Goal: Task Accomplishment & Management: Manage account settings

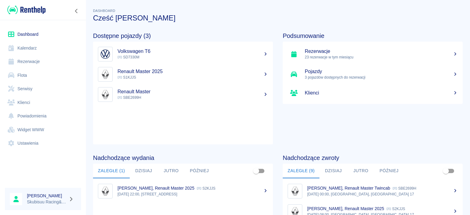
click at [134, 77] on span "S1KJJS" at bounding box center [127, 77] width 19 height 4
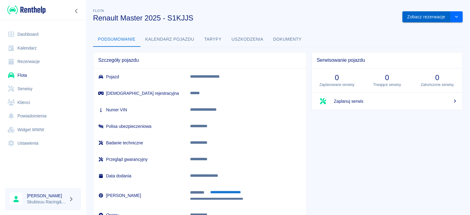
click at [424, 17] on button "Zobacz rezerwacje" at bounding box center [427, 16] width 48 height 11
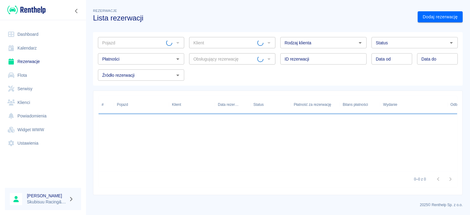
type input "Renault Master 2025 - S1KJJS"
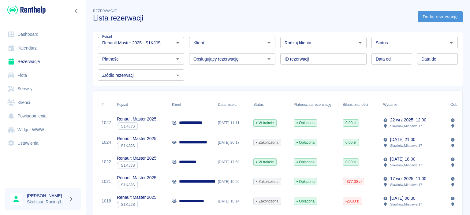
click at [434, 14] on link "Dodaj rezerwację" at bounding box center [440, 16] width 45 height 11
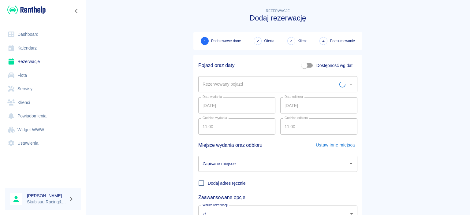
click at [266, 82] on input "Rezerwowany pojazd" at bounding box center [270, 84] width 138 height 11
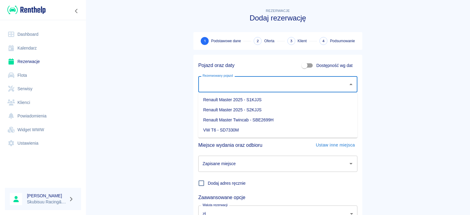
click at [266, 97] on li "Renault Master 2025 - S1KJJS" at bounding box center [277, 100] width 159 height 10
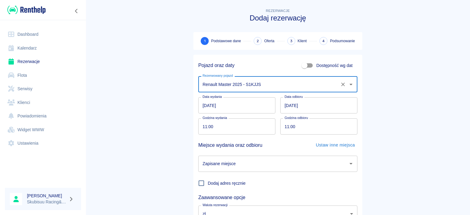
type input "Renault Master 2025 - S1KJJS"
click at [178, 120] on main "Rezerwacje Dodaj rezerwację 1 Podstawowe dane 2 Oferta 3 Klient 4 Podsumowanie …" at bounding box center [278, 127] width 385 height 241
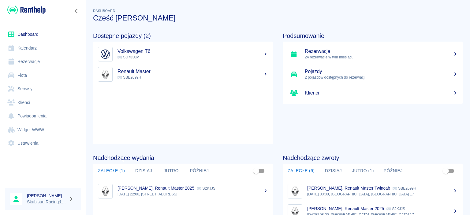
click at [46, 66] on link "Rezerwacje" at bounding box center [43, 62] width 76 height 14
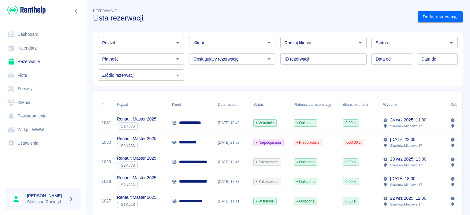
click at [49, 62] on link "Rezerwacje" at bounding box center [43, 62] width 76 height 14
click at [371, 145] on div "-500,00 zł" at bounding box center [360, 143] width 40 height 20
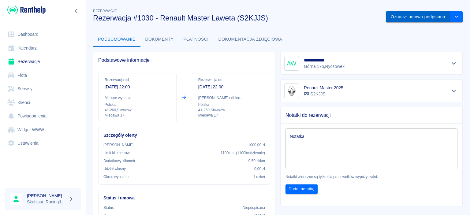
click at [422, 19] on button "Oznacz: umowa podpisana" at bounding box center [418, 16] width 65 height 11
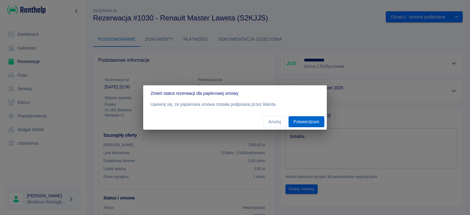
click at [301, 124] on button "Potwierdzam" at bounding box center [307, 121] width 36 height 11
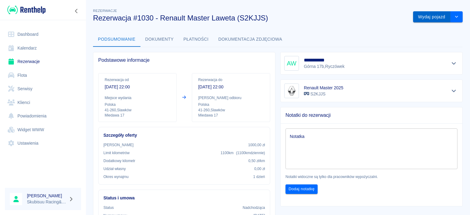
click at [417, 19] on button "Wydaj pojazd" at bounding box center [431, 16] width 37 height 11
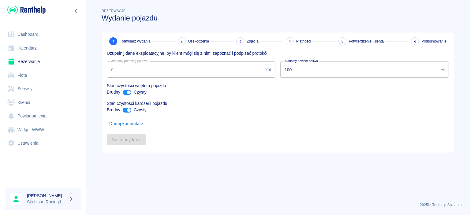
type input "15087"
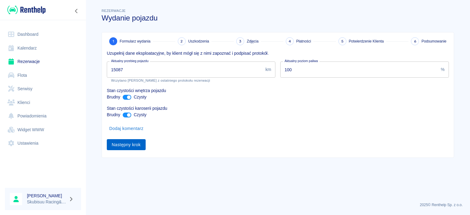
click at [139, 146] on button "Następny krok" at bounding box center [126, 144] width 39 height 11
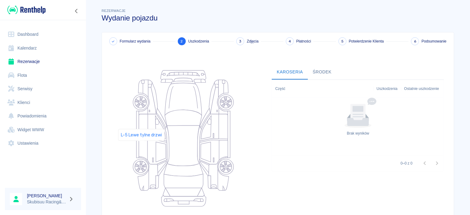
scroll to position [60, 0]
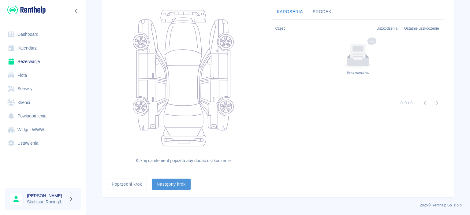
click at [170, 182] on button "Następny krok" at bounding box center [171, 184] width 39 height 11
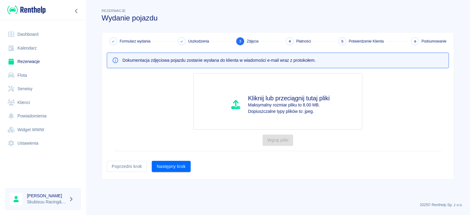
click at [172, 173] on div "Formularz wydania Uszkodzenia 3 Zdjęcia 4 Płatności 5 Potwierdzenie Klienta 6 P…" at bounding box center [278, 105] width 352 height 147
click at [175, 166] on button "Następny krok" at bounding box center [171, 166] width 39 height 11
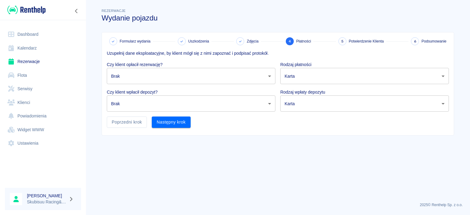
click at [181, 77] on body "Używamy plików Cookies, by zapewnić Ci najlepsze możliwe doświadczenie. Aby dow…" at bounding box center [235, 107] width 470 height 215
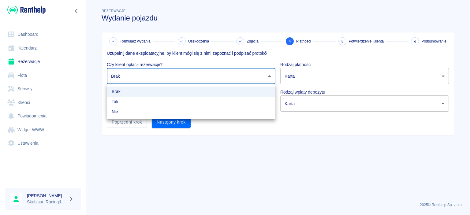
click at [178, 96] on li "Brak" at bounding box center [191, 92] width 169 height 10
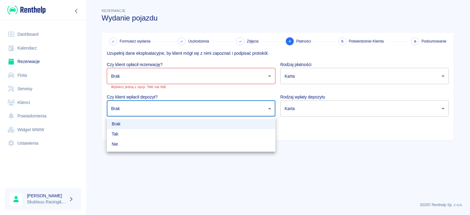
click at [175, 104] on body "Używamy plików Cookies, by zapewnić Ci najlepsze możliwe doświadczenie. Aby dow…" at bounding box center [235, 107] width 470 height 215
click at [160, 137] on li "Tak" at bounding box center [191, 134] width 169 height 10
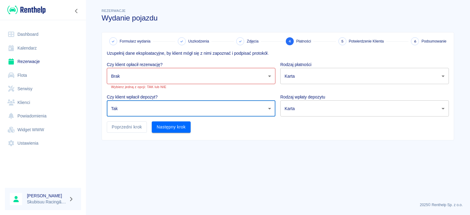
type input "true"
click at [170, 82] on body "Używamy plików Cookies, by zapewnić Ci najlepsze możliwe doświadczenie. Aby dow…" at bounding box center [235, 107] width 470 height 215
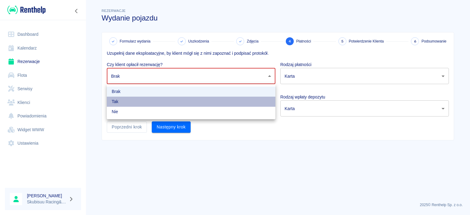
click at [159, 105] on li "Tak" at bounding box center [191, 102] width 169 height 10
type input "true"
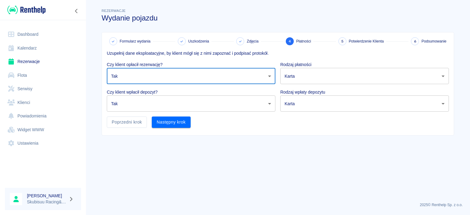
click at [348, 66] on p "Rodzaj płatności" at bounding box center [364, 65] width 169 height 6
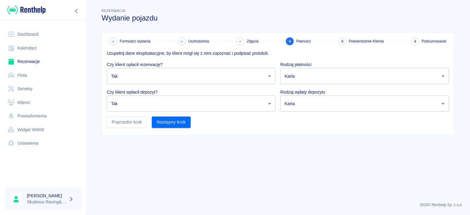
click at [345, 74] on body "Używamy plików Cookies, by zapewnić Ci najlepsze możliwe doświadczenie. Aby dow…" at bounding box center [235, 107] width 470 height 215
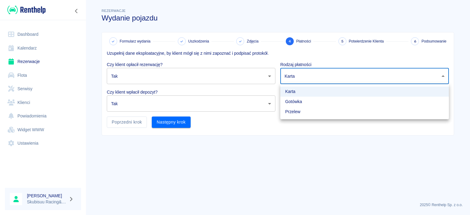
click at [310, 101] on li "Gotówka" at bounding box center [364, 102] width 169 height 10
type input "cash"
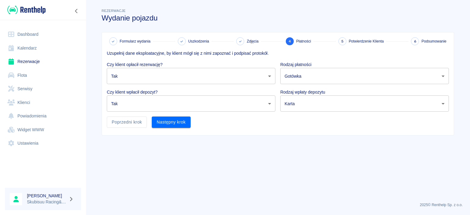
click at [304, 110] on body "Używamy plików Cookies, by zapewnić Ci najlepsze możliwe doświadczenie. Aby dow…" at bounding box center [235, 107] width 470 height 215
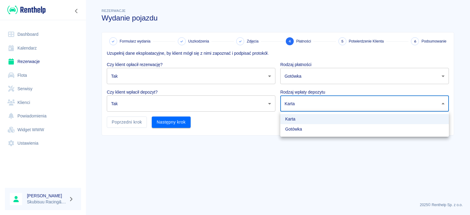
click at [299, 126] on li "Gotówka" at bounding box center [364, 129] width 169 height 10
type input "cash"
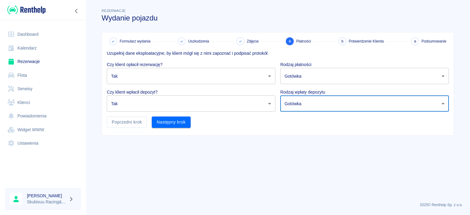
click at [159, 117] on div "Następny krok" at bounding box center [169, 120] width 44 height 16
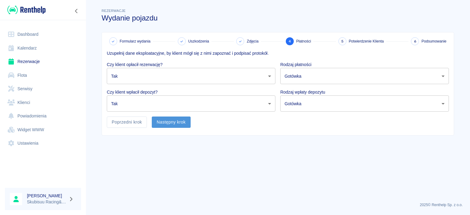
click at [163, 118] on button "Następny krok" at bounding box center [171, 122] width 39 height 11
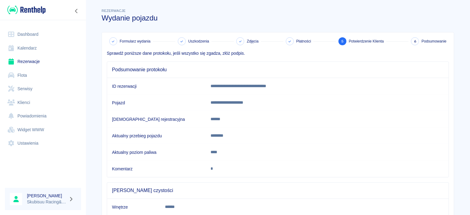
scroll to position [58, 0]
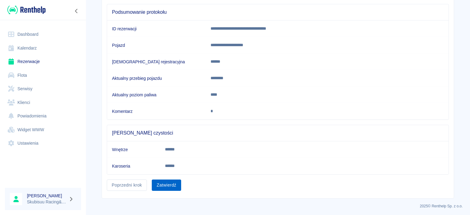
click at [175, 184] on button "Zatwierdź" at bounding box center [166, 185] width 29 height 11
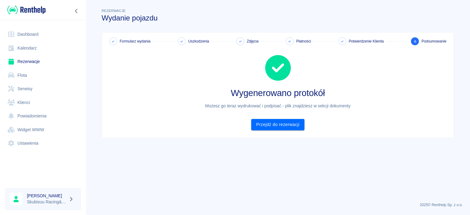
scroll to position [0, 0]
click at [37, 61] on link "Rezerwacje" at bounding box center [43, 62] width 76 height 14
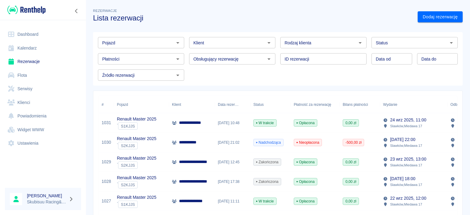
click at [229, 126] on div "24 wrz 2025, 10:48" at bounding box center [233, 123] width 36 height 20
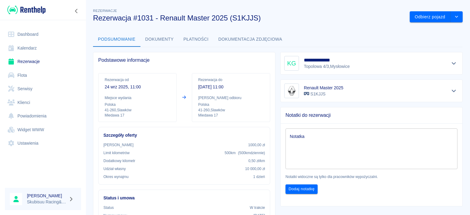
click at [166, 44] on button "Dokumenty" at bounding box center [160, 39] width 38 height 15
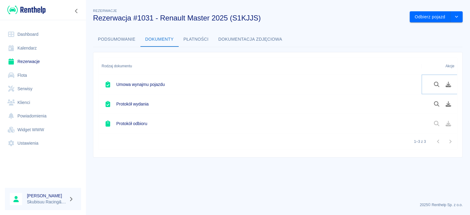
click at [437, 86] on icon "Podgląd dokumentu" at bounding box center [437, 85] width 7 height 6
